Goal: Transaction & Acquisition: Purchase product/service

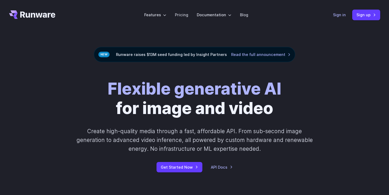
click at [340, 15] on link "Sign in" at bounding box center [339, 15] width 13 height 6
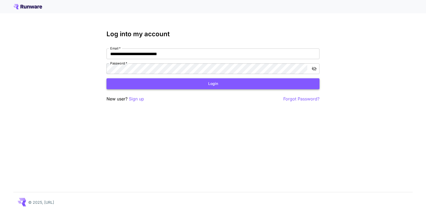
click at [233, 82] on button "Login" at bounding box center [213, 83] width 213 height 11
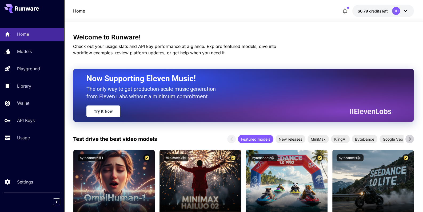
click at [409, 14] on button "$0.79 credits left OH" at bounding box center [383, 11] width 62 height 12
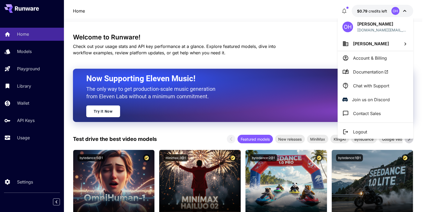
click at [15, 108] on div at bounding box center [213, 106] width 426 height 212
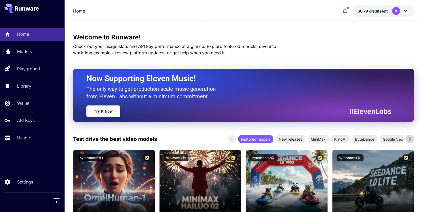
click at [15, 108] on div "OH Omar Hosny omarhosny.barcelona@gmail.com Omar Hosny Account & Billing Docume…" at bounding box center [42, 106] width 85 height 212
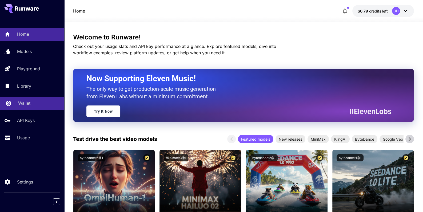
click at [17, 105] on link "Wallet" at bounding box center [32, 103] width 64 height 13
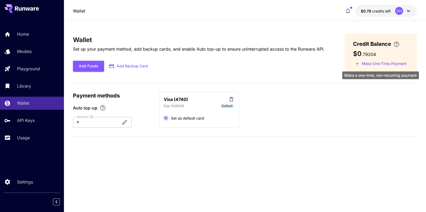
click at [362, 64] on button "Make One-Time Payment" at bounding box center [381, 64] width 56 height 8
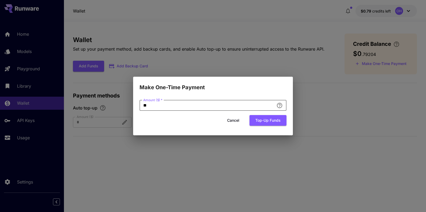
drag, startPoint x: 226, startPoint y: 102, endPoint x: 123, endPoint y: 106, distance: 102.9
click at [140, 106] on input "**" at bounding box center [207, 105] width 135 height 11
type input "**"
click at [242, 134] on div "Amount ($)   * ** Amount ($)   * Cancel Top-up funds" at bounding box center [213, 114] width 160 height 44
click at [265, 120] on button "Top-up funds" at bounding box center [268, 120] width 37 height 11
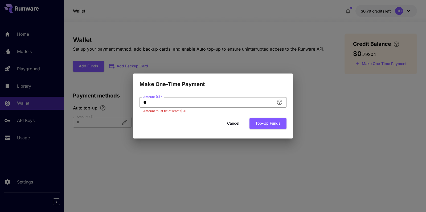
drag, startPoint x: 175, startPoint y: 98, endPoint x: 89, endPoint y: 97, distance: 86.3
click at [140, 97] on input "**" at bounding box center [207, 102] width 135 height 11
click at [189, 27] on div "Make One-Time Payment Amount ($)   * ** Amount ($)   * Amount must be at least …" at bounding box center [213, 106] width 426 height 212
click at [237, 127] on button "Cancel" at bounding box center [233, 123] width 24 height 11
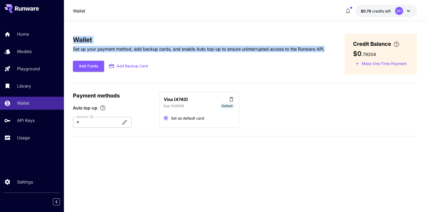
drag, startPoint x: 72, startPoint y: 38, endPoint x: 165, endPoint y: 60, distance: 95.3
click at [165, 60] on section "Wallet Set up your payment method, add backup cards, and enable Auto top-up to …" at bounding box center [245, 117] width 362 height 190
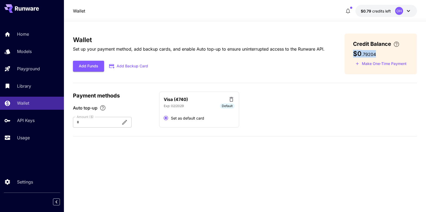
drag, startPoint x: 70, startPoint y: 9, endPoint x: 415, endPoint y: 66, distance: 349.3
click at [415, 66] on div "Wallet $0.79 credits left OH Wallet Set up your payment method, add backup card…" at bounding box center [245, 106] width 362 height 212
click at [417, 66] on div "Credit Balance $0 . 79204 Make One-Time Payment" at bounding box center [381, 54] width 72 height 41
drag, startPoint x: 417, startPoint y: 66, endPoint x: 71, endPoint y: 12, distance: 349.9
click at [71, 12] on div "Wallet $0.79 credits left OH Wallet Set up your payment method, add backup card…" at bounding box center [245, 106] width 362 height 212
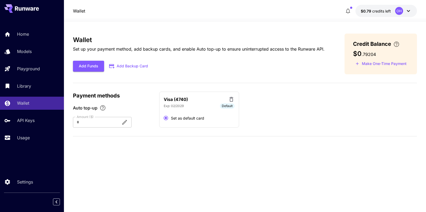
click at [71, 11] on div "Wallet $0.79 credits left OH" at bounding box center [245, 11] width 362 height 22
click at [406, 68] on body "Home Models Playground Library Wallet API Keys Usage Settings Wallet $0.79 cred…" at bounding box center [213, 106] width 426 height 212
click at [415, 68] on div "Credit Balance $0 . 79204 Make One-Time Payment" at bounding box center [381, 54] width 72 height 41
drag, startPoint x: 415, startPoint y: 68, endPoint x: 67, endPoint y: 11, distance: 352.7
click at [67, 11] on div "Wallet $0.79 credits left OH Wallet Set up your payment method, add backup card…" at bounding box center [245, 106] width 362 height 212
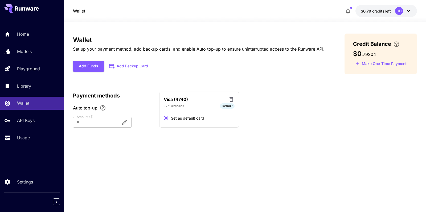
click at [68, 10] on div "Wallet $0.79 credits left OH" at bounding box center [245, 11] width 362 height 22
drag, startPoint x: 143, startPoint y: 31, endPoint x: 412, endPoint y: 67, distance: 271.8
click at [412, 67] on div "Wallet $0.79 credits left OH Wallet Set up your payment method, add backup card…" at bounding box center [245, 106] width 362 height 212
click at [348, 11] on icon "button" at bounding box center [348, 11] width 6 height 6
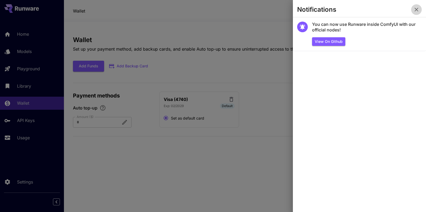
click at [415, 9] on icon "button" at bounding box center [417, 9] width 6 height 6
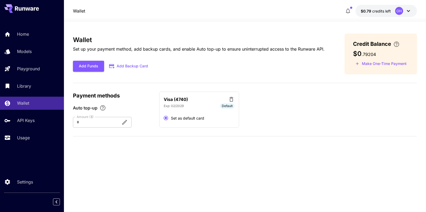
click at [408, 11] on icon at bounding box center [408, 11] width 3 height 2
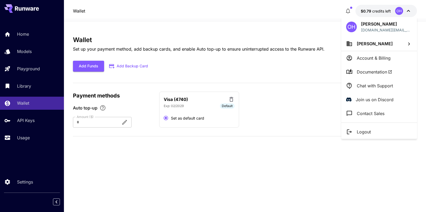
click at [408, 11] on div at bounding box center [213, 106] width 426 height 212
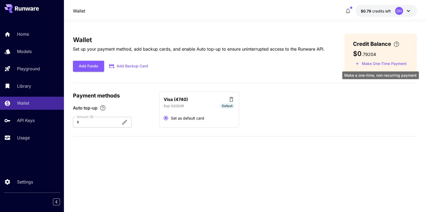
click at [371, 66] on button "Make One-Time Payment" at bounding box center [381, 64] width 56 height 8
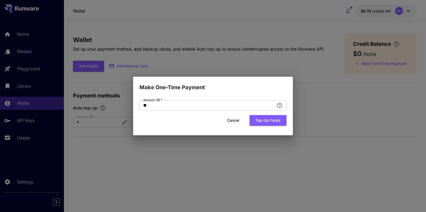
click at [234, 119] on button "Cancel" at bounding box center [233, 120] width 24 height 11
